Goal: Task Accomplishment & Management: Manage account settings

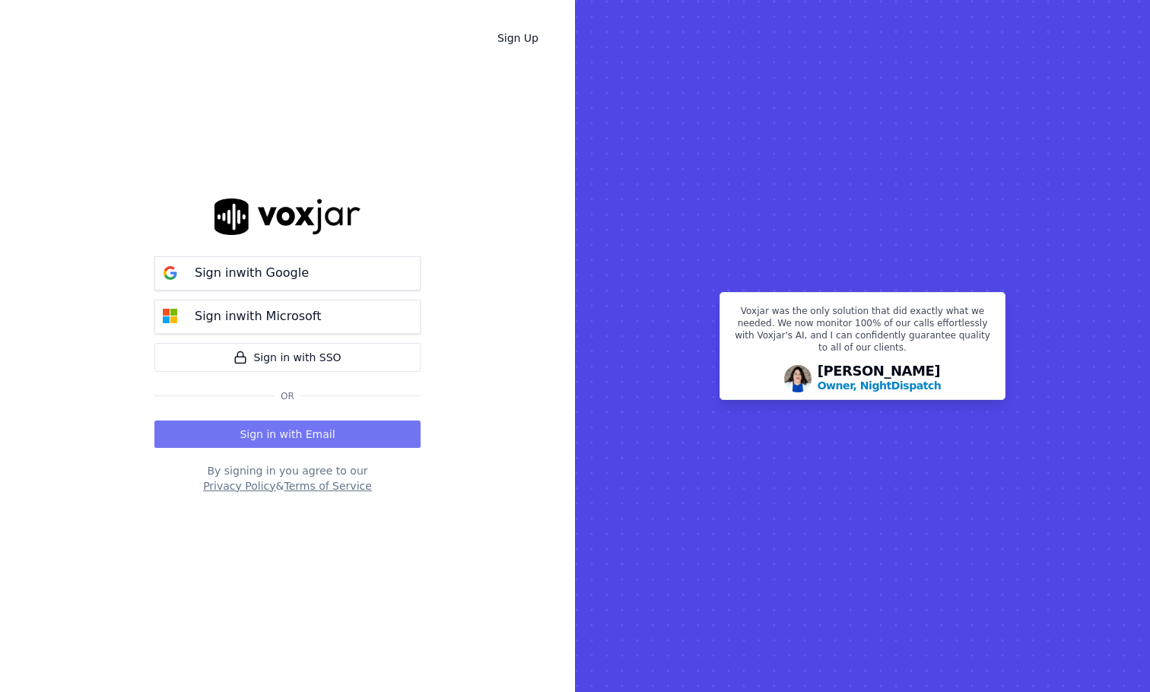
click at [304, 431] on button "Sign in with Email" at bounding box center [287, 433] width 266 height 27
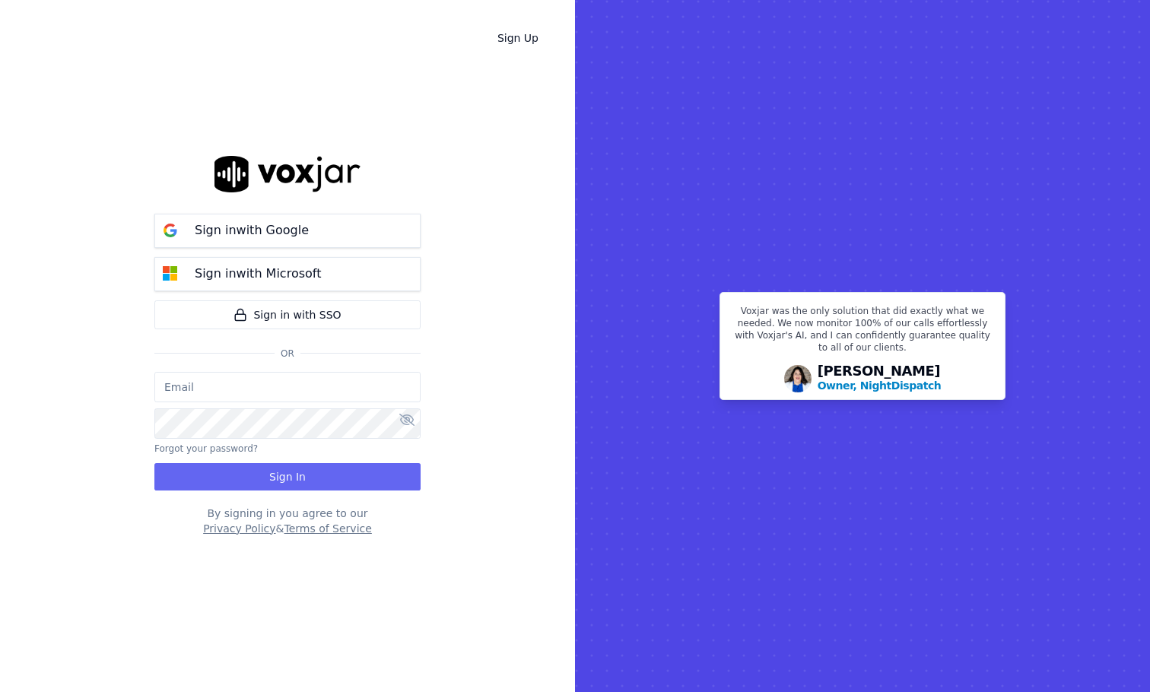
type input "[PERSON_NAME][EMAIL_ADDRESS][DOMAIN_NAME]"
click at [282, 480] on button "Sign In" at bounding box center [287, 476] width 266 height 27
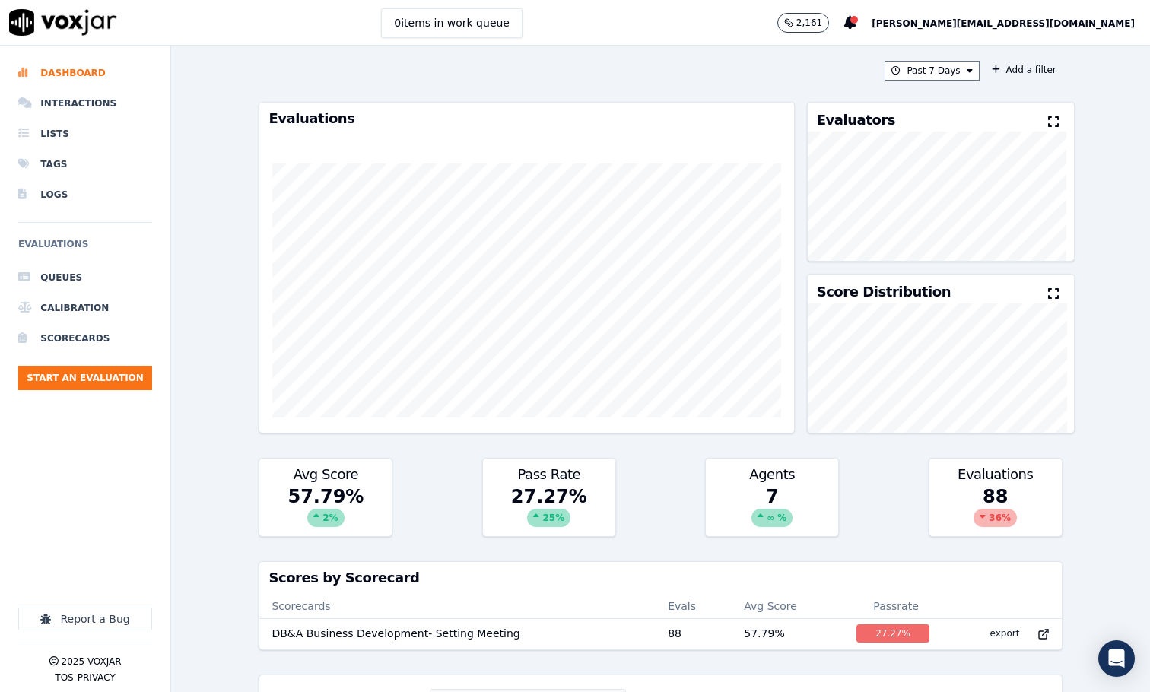
click at [1012, 23] on span "[PERSON_NAME][EMAIL_ADDRESS][DOMAIN_NAME]" at bounding box center [1002, 23] width 263 height 11
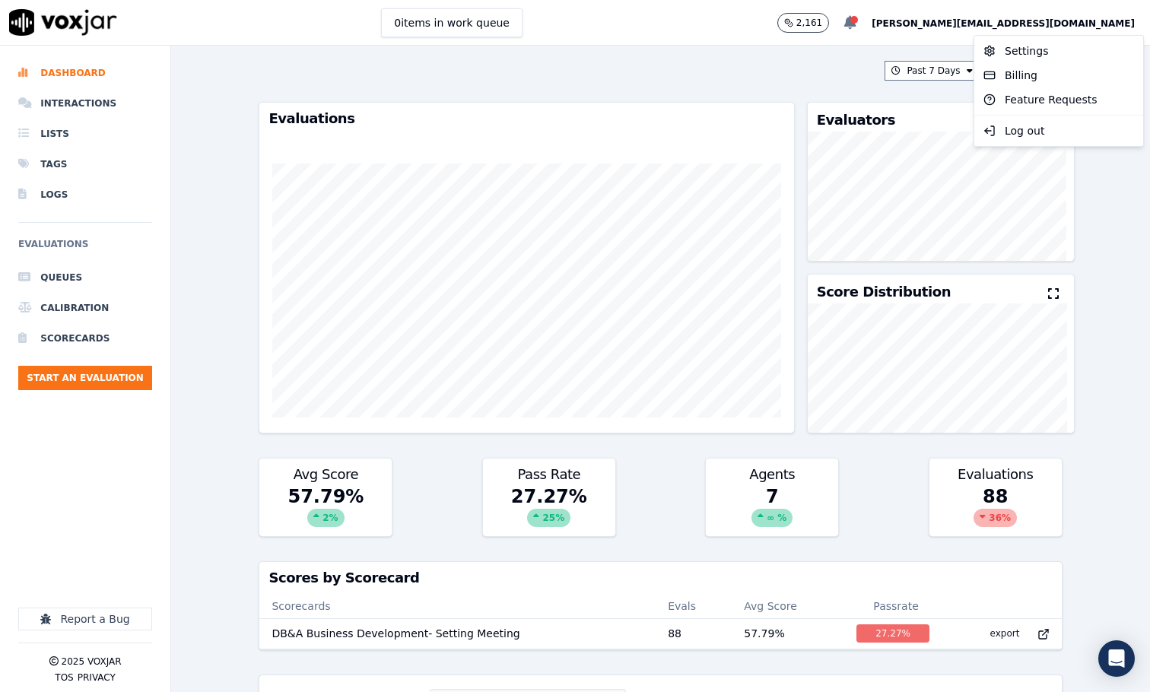
click at [858, 19] on div at bounding box center [854, 20] width 8 height 8
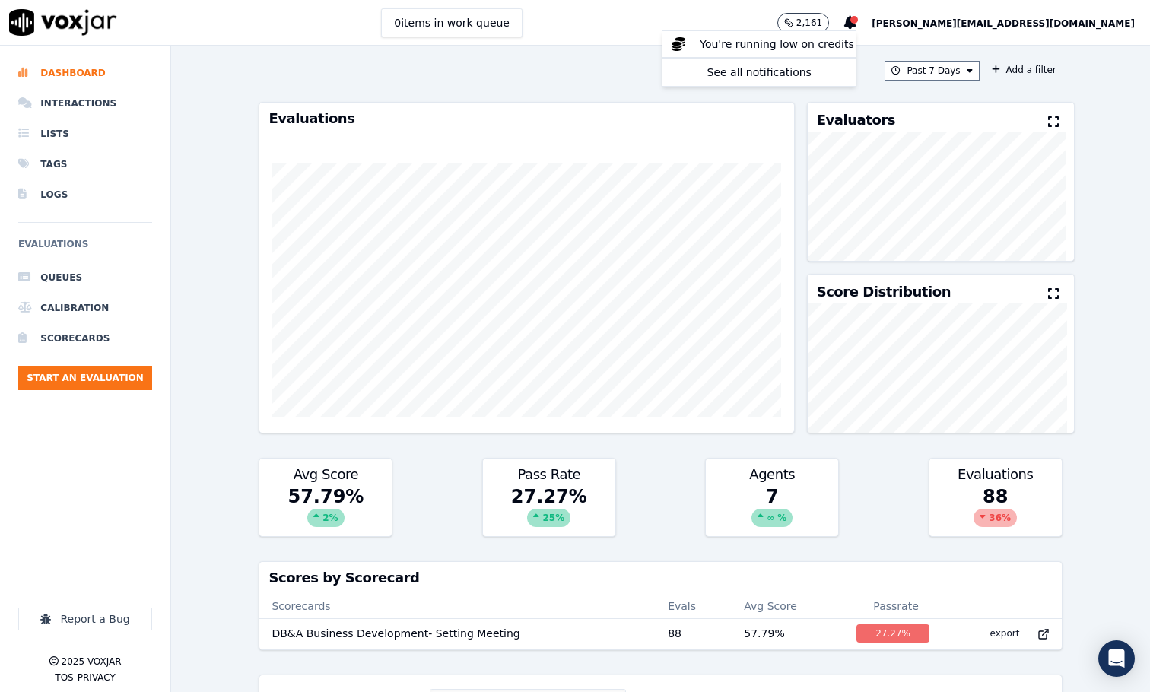
click at [1013, 25] on span "[PERSON_NAME][EMAIL_ADDRESS][DOMAIN_NAME]" at bounding box center [1002, 23] width 263 height 11
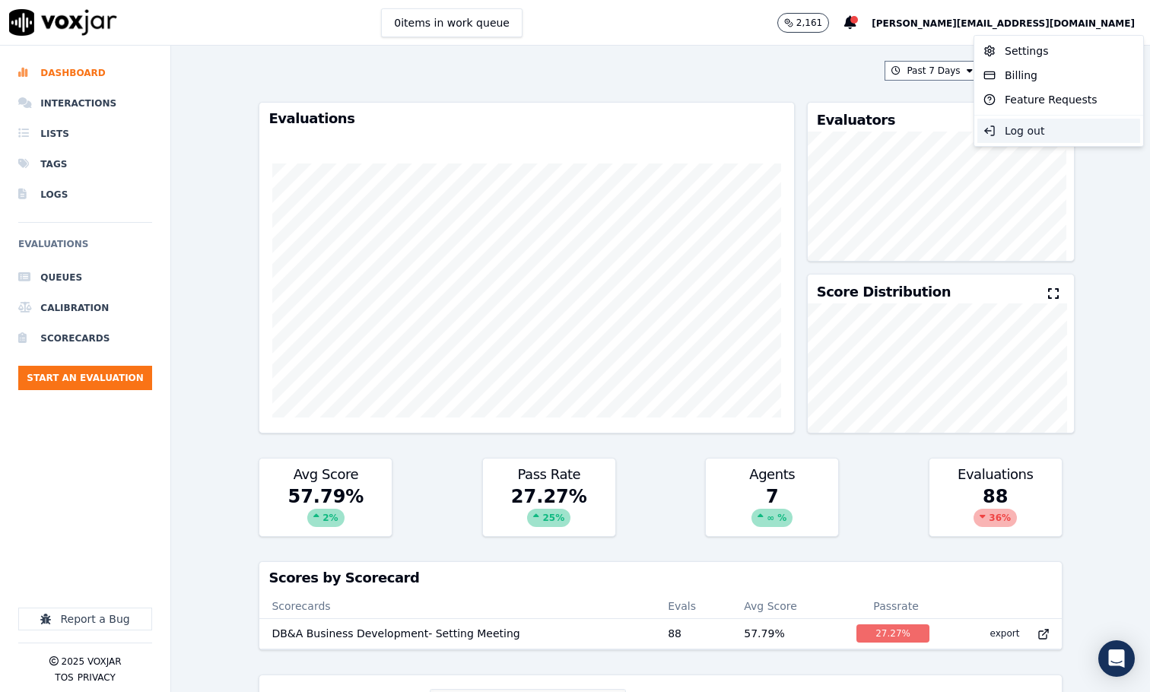
click at [1012, 131] on div "Log out" at bounding box center [1058, 131] width 163 height 24
